Goal: Task Accomplishment & Management: Use online tool/utility

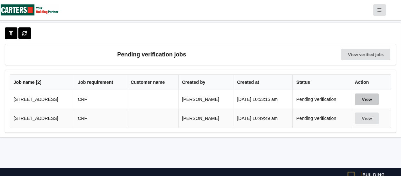
click at [371, 105] on button "View" at bounding box center [367, 100] width 24 height 12
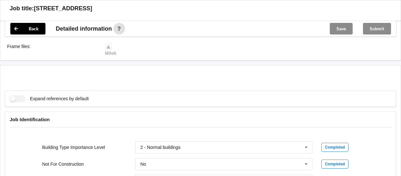
scroll to position [258, 0]
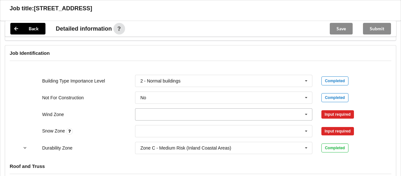
click at [307, 117] on icon at bounding box center [307, 115] width 10 height 12
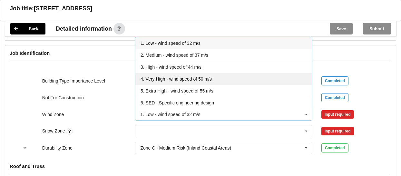
click at [208, 82] on span "4. Very High - wind speed of 50 m/s" at bounding box center [176, 78] width 71 height 5
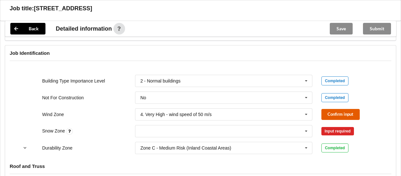
click at [332, 118] on button "Confirm input" at bounding box center [341, 114] width 38 height 11
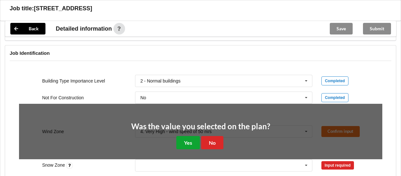
click at [184, 147] on button "Yes" at bounding box center [188, 142] width 24 height 13
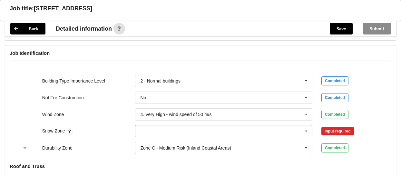
click at [306, 135] on icon at bounding box center [307, 131] width 10 height 12
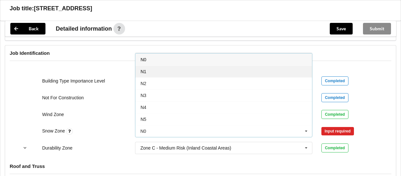
click at [154, 74] on div "N1" at bounding box center [223, 71] width 177 height 12
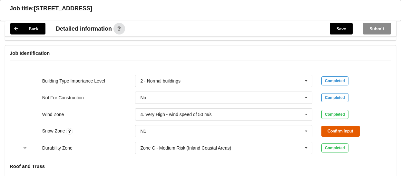
click at [343, 131] on button "Confirm input" at bounding box center [341, 131] width 38 height 11
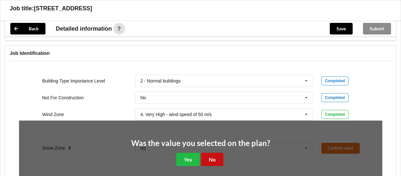
click at [215, 161] on button "No" at bounding box center [212, 159] width 22 height 13
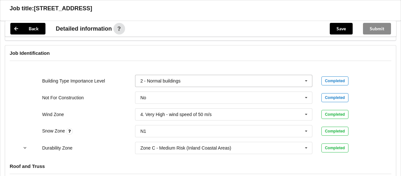
click at [306, 83] on icon at bounding box center [307, 81] width 10 height 12
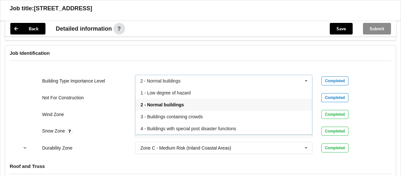
click at [306, 83] on icon at bounding box center [307, 81] width 10 height 12
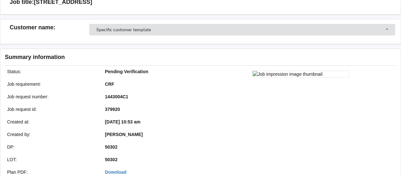
scroll to position [0, 0]
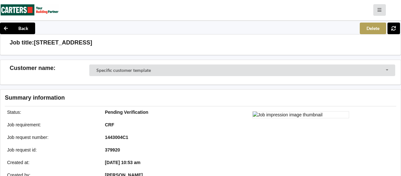
click at [374, 33] on button "Delete" at bounding box center [373, 29] width 26 height 12
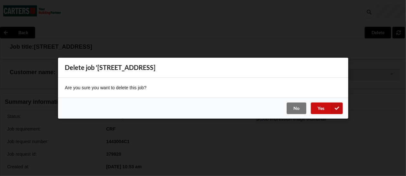
click at [320, 109] on button "Yes" at bounding box center [327, 108] width 32 height 12
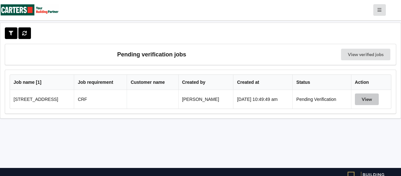
click at [365, 101] on button "View" at bounding box center [367, 100] width 24 height 12
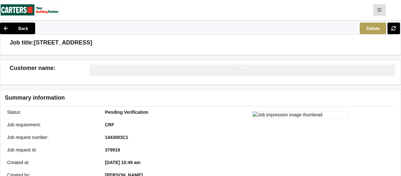
click at [373, 34] on button "Delete" at bounding box center [373, 29] width 26 height 12
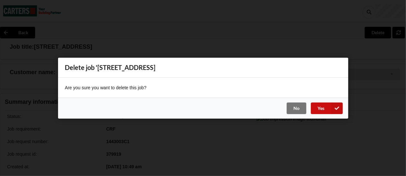
click at [322, 107] on button "Yes" at bounding box center [327, 108] width 32 height 12
